Goal: Find specific page/section: Find specific page/section

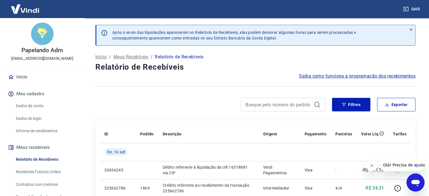
scroll to position [56, 0]
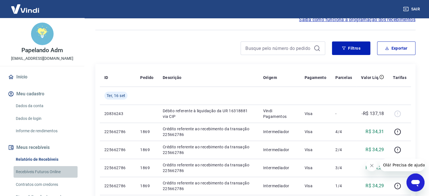
click at [50, 170] on link "Recebíveis Futuros Online" at bounding box center [46, 172] width 64 height 12
click at [27, 76] on link "Início" at bounding box center [42, 77] width 71 height 12
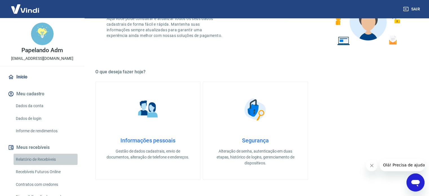
click at [51, 157] on link "Relatório de Recebíveis" at bounding box center [46, 160] width 64 height 12
